Goal: Task Accomplishment & Management: Manage account settings

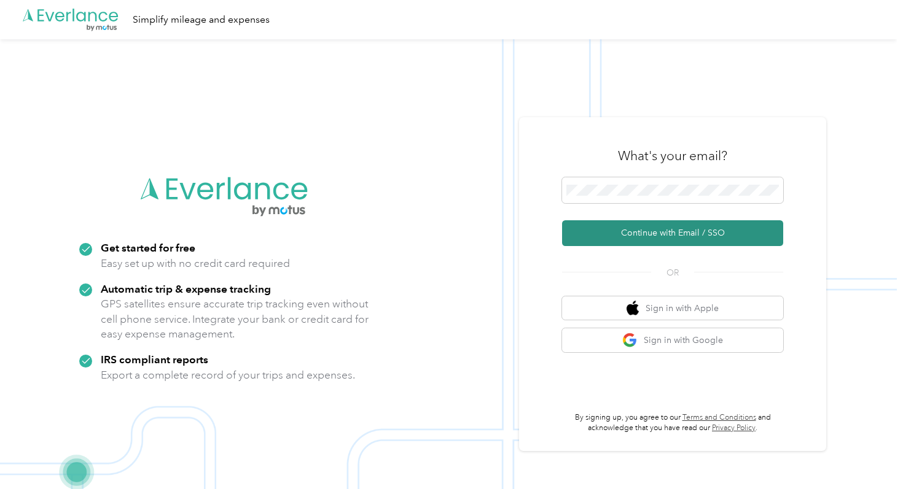
click at [626, 230] on button "Continue with Email / SSO" at bounding box center [672, 233] width 221 height 26
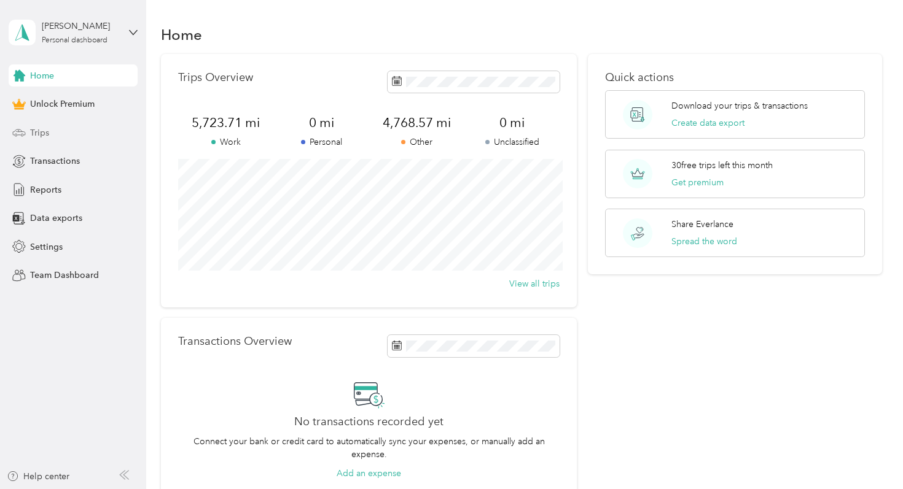
click at [103, 123] on div "Trips" at bounding box center [73, 133] width 129 height 22
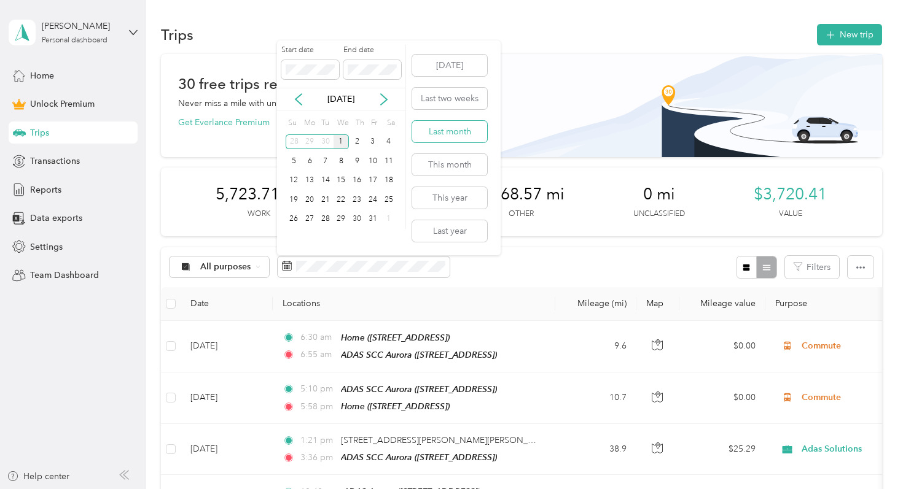
click at [439, 131] on button "Last month" at bounding box center [449, 131] width 75 height 21
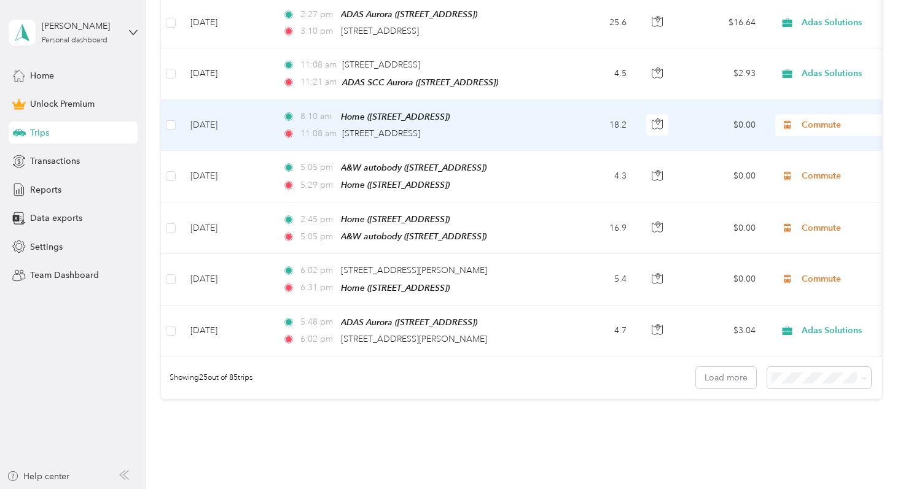
scroll to position [1271, 0]
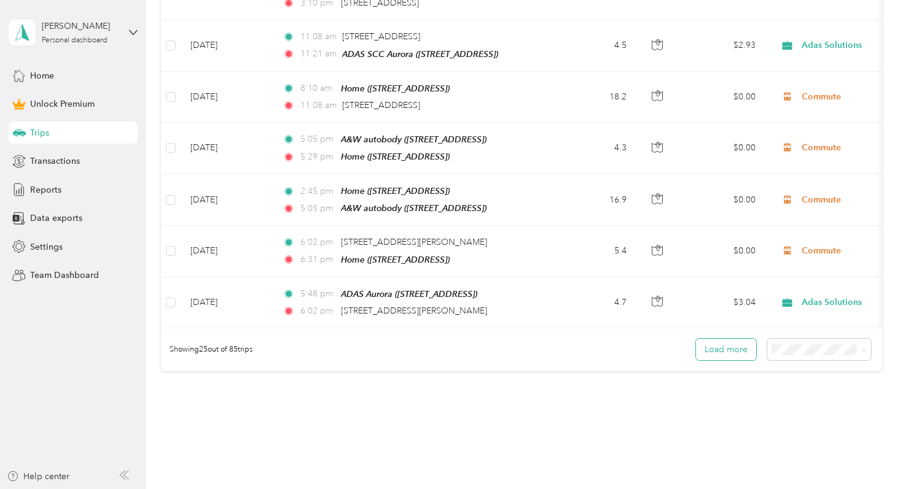
click at [730, 342] on button "Load more" at bounding box center [726, 349] width 60 height 21
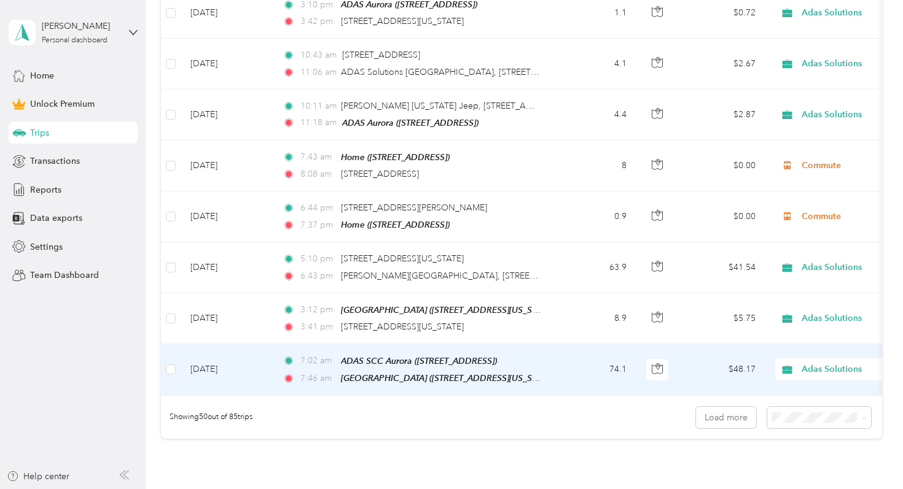
scroll to position [2502, 0]
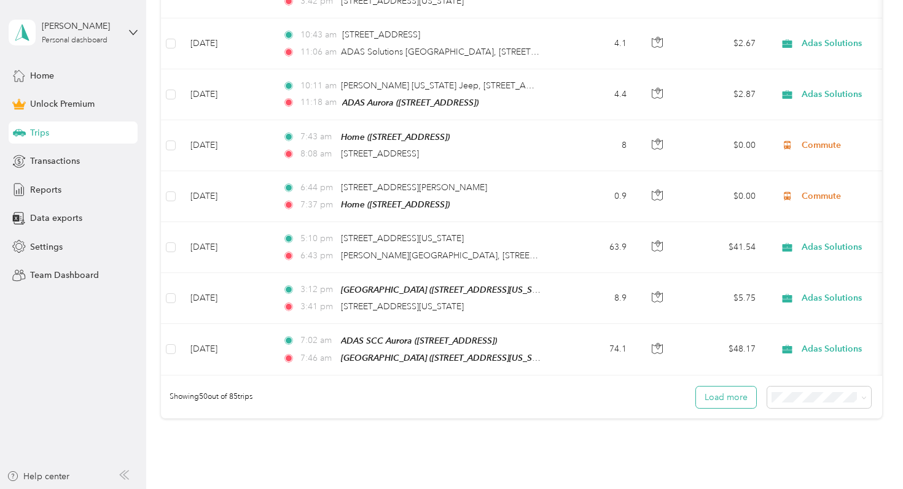
click at [731, 387] on button "Load more" at bounding box center [726, 397] width 60 height 21
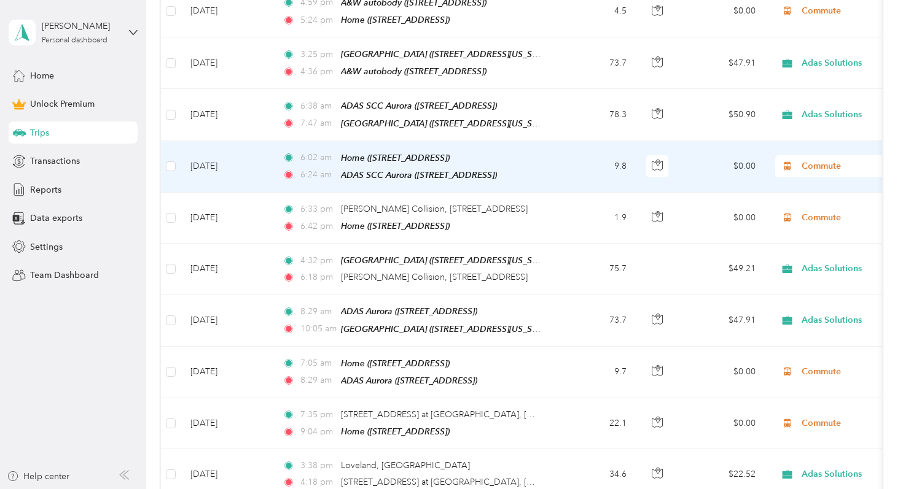
scroll to position [3685, 0]
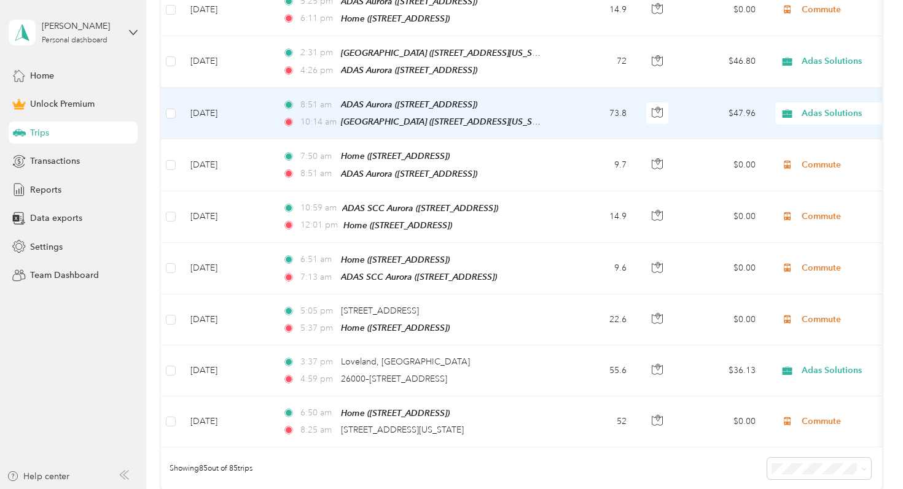
scroll to position [4238, 0]
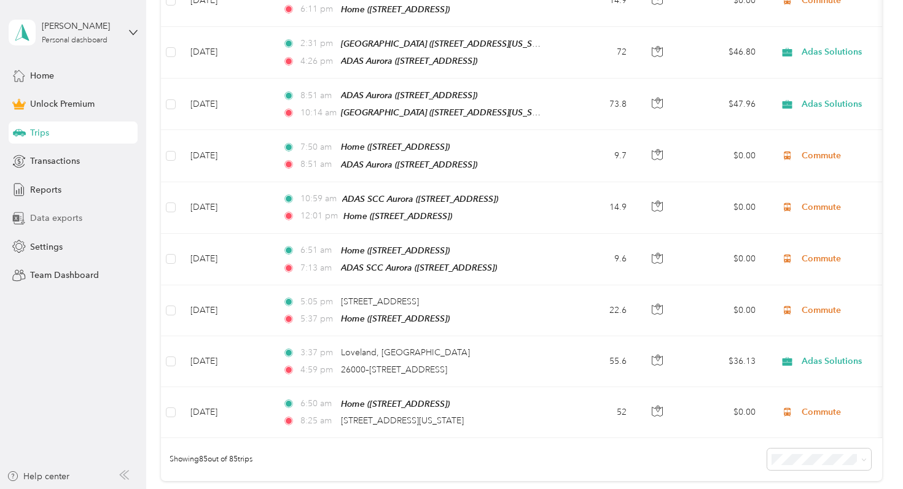
click at [77, 219] on span "Data exports" at bounding box center [56, 218] width 52 height 13
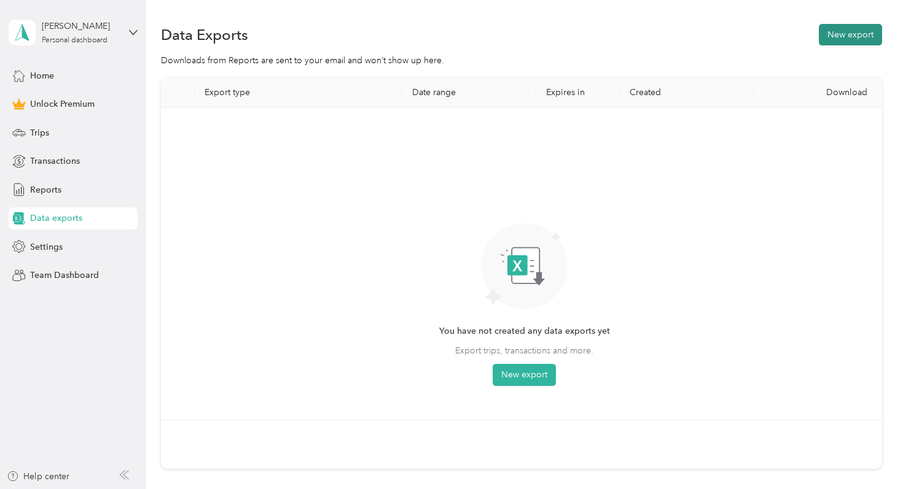
click at [858, 25] on button "New export" at bounding box center [850, 34] width 63 height 21
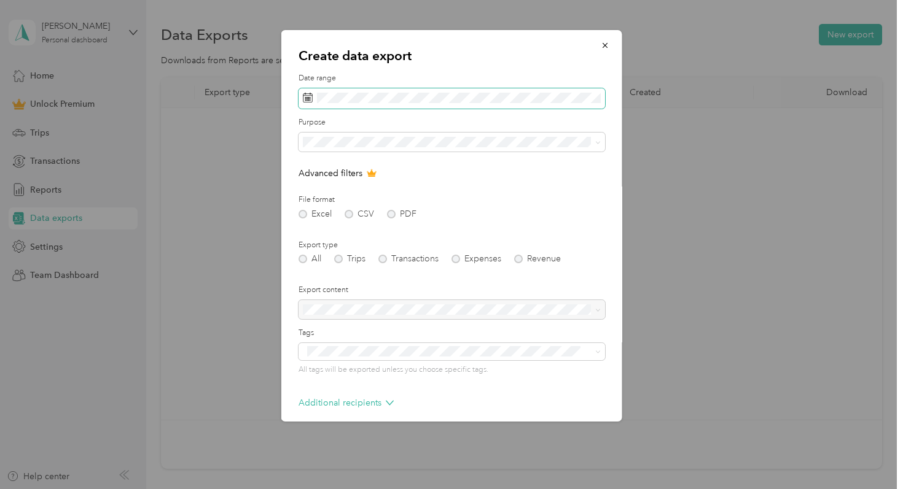
click at [465, 107] on span at bounding box center [451, 98] width 306 height 21
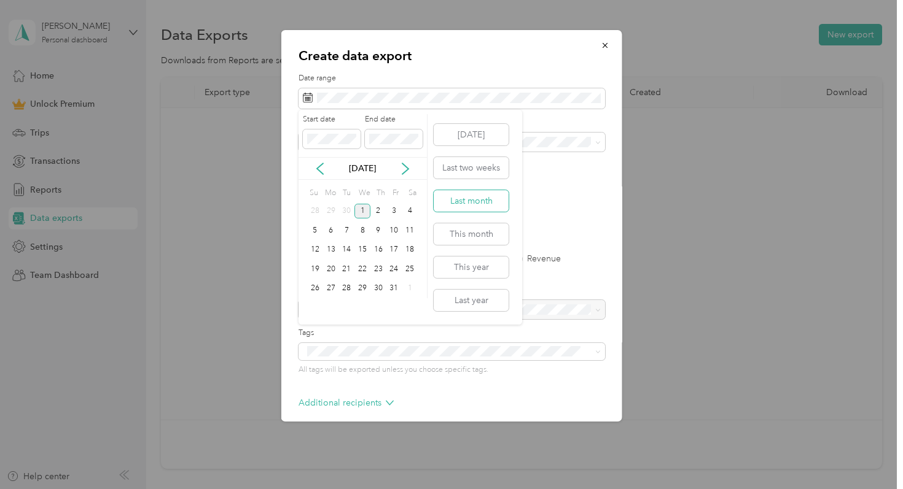
click at [473, 195] on button "Last month" at bounding box center [471, 200] width 75 height 21
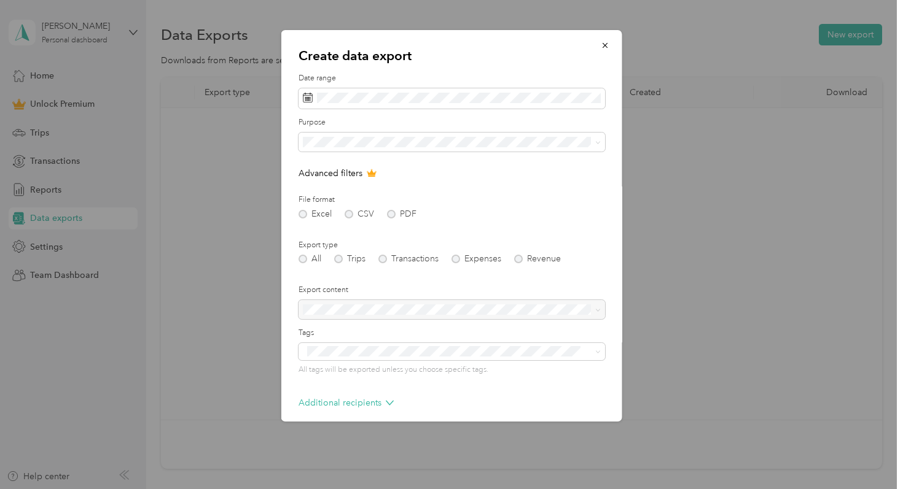
scroll to position [55, 0]
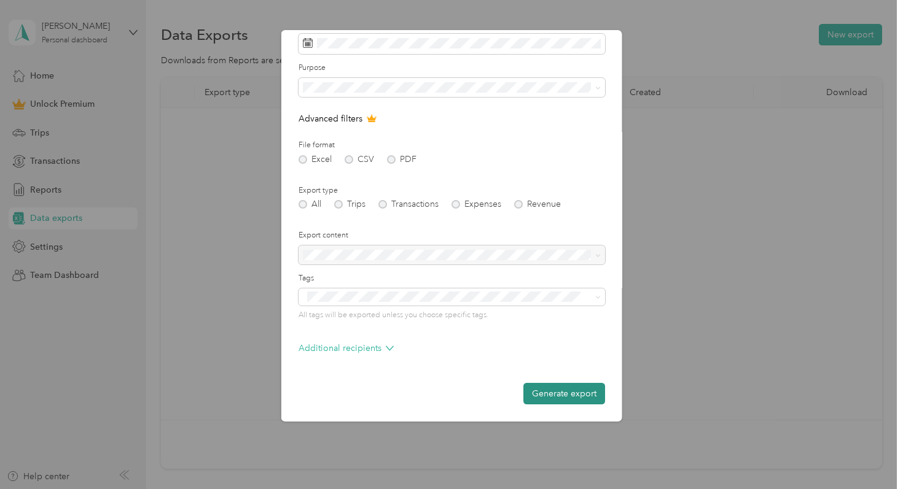
click at [539, 393] on button "Generate export" at bounding box center [564, 393] width 82 height 21
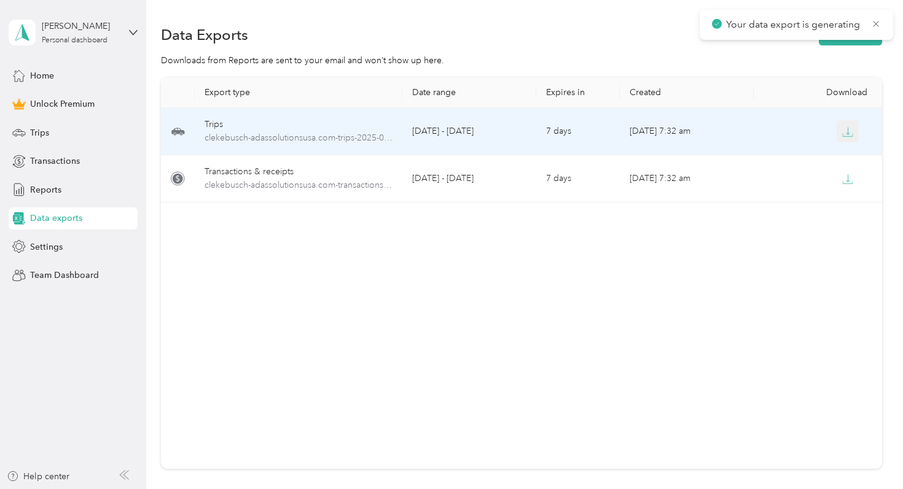
click at [851, 128] on icon "button" at bounding box center [847, 132] width 11 height 11
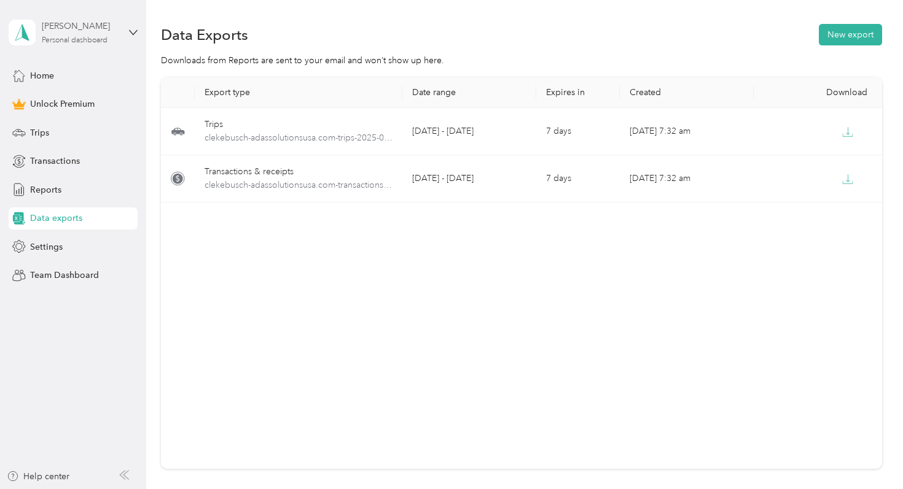
click at [59, 21] on div "[PERSON_NAME]" at bounding box center [80, 26] width 77 height 13
click at [78, 97] on div "Log out" at bounding box center [137, 100] width 241 height 21
